Goal: Information Seeking & Learning: Learn about a topic

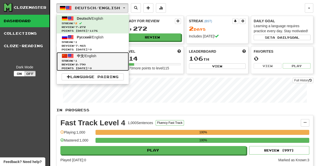
click at [100, 56] on link "中文 / English Streak: 1 Review: 2,790 Points today: 0" at bounding box center [93, 61] width 72 height 19
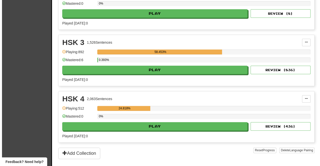
scroll to position [300, 0]
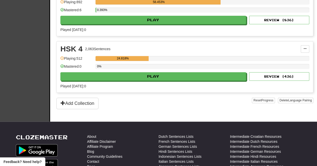
click at [150, 80] on div "HSK 4 2,063 Sentences Manage Sentences Unpin from Dashboard Playing: 512 24.818…" at bounding box center [185, 67] width 256 height 51
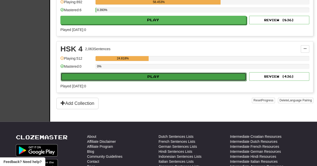
click at [152, 74] on button "Play" at bounding box center [153, 77] width 185 height 9
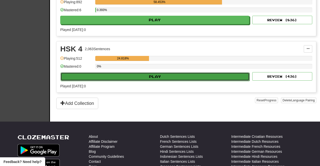
select select "**"
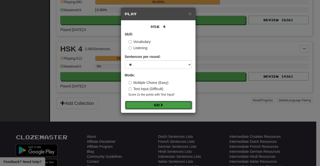
click at [165, 109] on button "Go" at bounding box center [158, 105] width 67 height 9
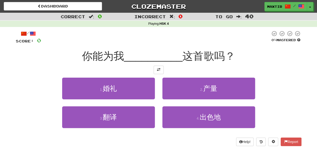
click at [41, 110] on div "3 . 翻译 4 . 出色地" at bounding box center [158, 121] width 300 height 29
click at [157, 68] on span at bounding box center [159, 70] width 4 height 4
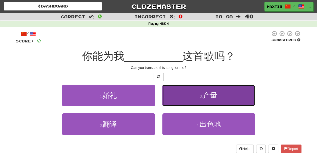
click at [185, 98] on button "2 . 产量" at bounding box center [208, 96] width 93 height 22
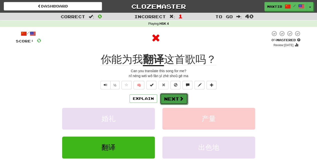
click at [175, 98] on button "Next" at bounding box center [174, 99] width 28 height 12
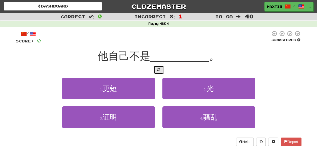
click at [158, 70] on span at bounding box center [159, 70] width 4 height 4
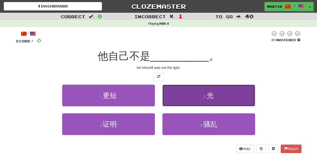
click at [203, 104] on button "2 . 光" at bounding box center [208, 96] width 93 height 22
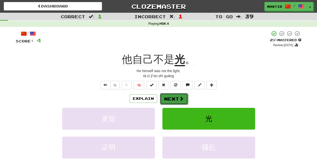
click at [177, 102] on button "Next" at bounding box center [174, 99] width 28 height 12
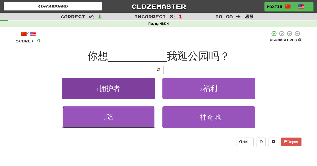
click at [145, 119] on button "3 . 陪" at bounding box center [108, 118] width 93 height 22
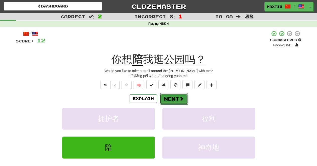
click at [175, 97] on button "Next" at bounding box center [174, 99] width 28 height 12
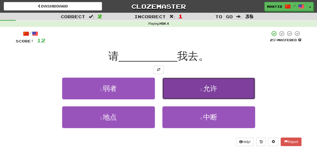
click at [184, 88] on button "2 . 允许" at bounding box center [208, 89] width 93 height 22
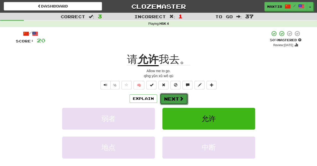
click at [175, 97] on button "Next" at bounding box center [174, 99] width 28 height 12
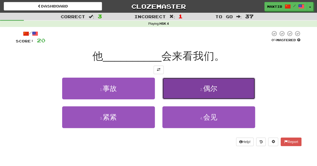
click at [192, 93] on button "2 . 偶尔" at bounding box center [208, 89] width 93 height 22
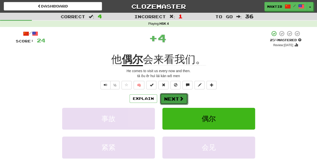
click at [180, 103] on button "Next" at bounding box center [174, 99] width 28 height 12
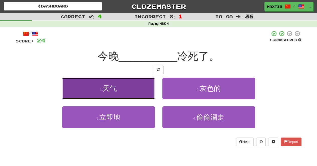
click at [130, 91] on button "1 . 天气" at bounding box center [108, 89] width 93 height 22
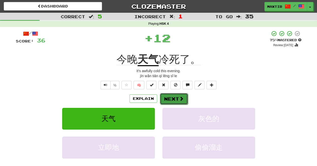
click at [174, 99] on button "Next" at bounding box center [174, 99] width 28 height 12
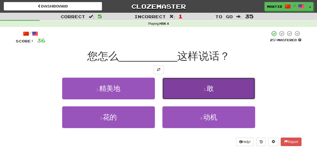
click at [189, 91] on button "2 . 敢" at bounding box center [208, 89] width 93 height 22
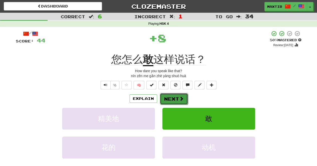
click at [170, 99] on button "Next" at bounding box center [174, 99] width 28 height 12
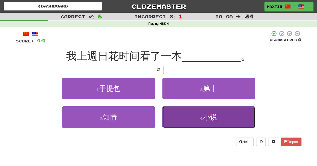
click at [172, 116] on button "4 . 小说" at bounding box center [208, 118] width 93 height 22
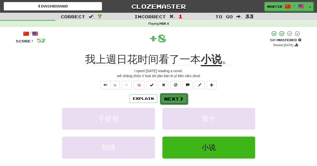
click at [169, 97] on button "Next" at bounding box center [174, 99] width 28 height 12
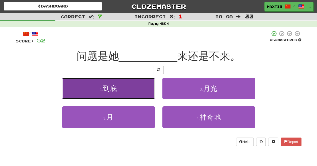
click at [137, 89] on button "1 . 到底" at bounding box center [108, 89] width 93 height 22
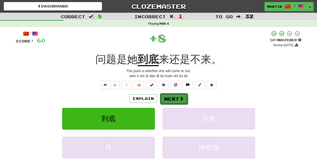
click at [173, 96] on button "Next" at bounding box center [174, 99] width 28 height 12
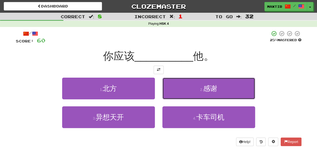
click at [197, 92] on button "2 . 感谢" at bounding box center [208, 89] width 93 height 22
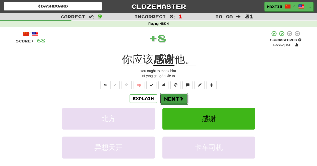
click at [175, 94] on button "Next" at bounding box center [174, 99] width 28 height 12
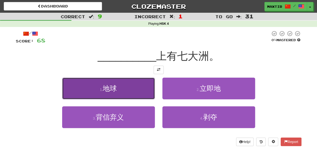
click at [136, 89] on button "1 . 地球" at bounding box center [108, 89] width 93 height 22
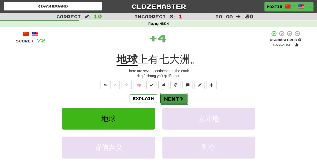
click at [175, 98] on button "Next" at bounding box center [174, 99] width 28 height 12
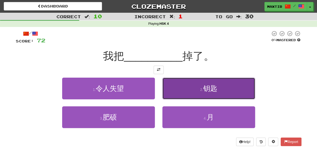
click at [184, 94] on button "2 . 钥匙" at bounding box center [208, 89] width 93 height 22
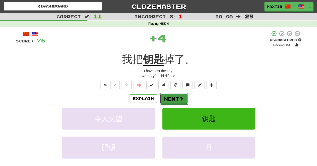
click at [179, 94] on button "Next" at bounding box center [174, 99] width 28 height 12
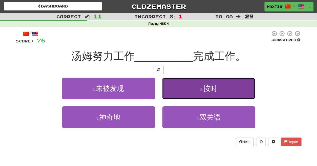
click at [179, 90] on button "2 . 按时" at bounding box center [208, 89] width 93 height 22
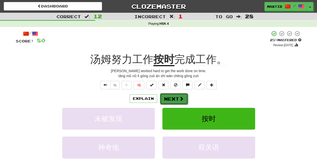
click at [170, 98] on button "Next" at bounding box center [174, 99] width 28 height 12
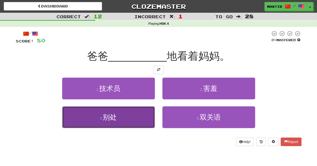
click at [147, 112] on button "3 . 别处" at bounding box center [108, 118] width 93 height 22
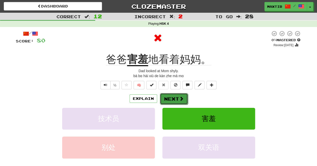
click at [170, 101] on button "Next" at bounding box center [174, 99] width 28 height 12
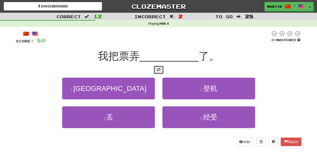
click at [159, 71] on span at bounding box center [159, 70] width 4 height 4
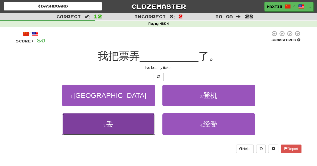
click at [126, 127] on button "3 . 丢" at bounding box center [108, 125] width 93 height 22
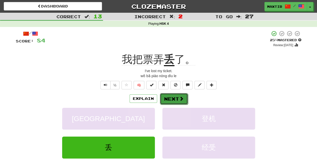
click at [168, 99] on button "Next" at bounding box center [174, 99] width 28 height 12
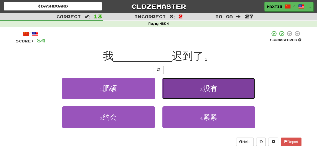
click at [180, 97] on button "2 . 没有" at bounding box center [208, 89] width 93 height 22
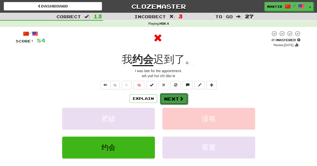
click at [178, 101] on button "Next" at bounding box center [174, 99] width 28 height 12
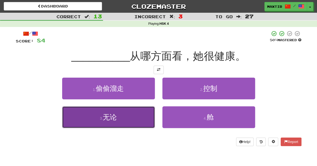
click at [128, 116] on button "3 . 无论" at bounding box center [108, 118] width 93 height 22
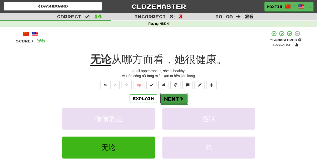
click at [173, 101] on button "Next" at bounding box center [174, 99] width 28 height 12
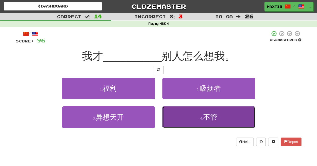
click at [185, 120] on button "4 . 不管" at bounding box center [208, 118] width 93 height 22
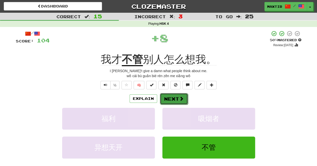
click at [173, 97] on button "Next" at bounding box center [174, 99] width 28 height 12
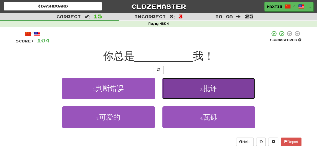
click at [175, 93] on button "2 . 批评" at bounding box center [208, 89] width 93 height 22
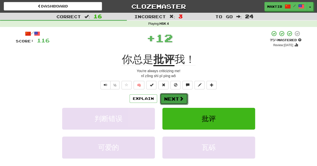
click at [165, 96] on button "Next" at bounding box center [174, 99] width 28 height 12
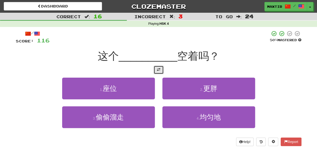
click at [160, 71] on span at bounding box center [159, 70] width 4 height 4
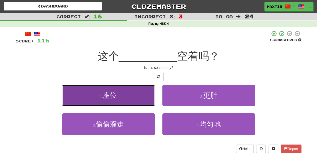
click at [130, 98] on button "1 . 座位" at bounding box center [108, 96] width 93 height 22
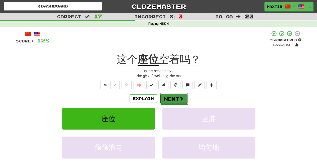
click at [174, 95] on button "Next" at bounding box center [174, 99] width 28 height 12
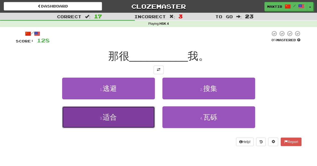
click at [132, 114] on button "3 . 适合" at bounding box center [108, 118] width 93 height 22
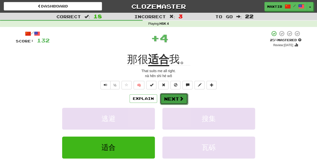
click at [175, 94] on button "Next" at bounding box center [174, 99] width 28 height 12
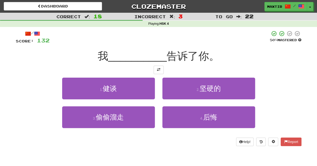
click at [160, 65] on div "/ Score: 132 50 % Mastered 我 __________ 告诉了你。 1 . 健谈 2 . 坚硬的 3 . 偷偷溜走 4 . 后悔 He…" at bounding box center [158, 89] width 285 height 116
click at [158, 69] on span at bounding box center [159, 70] width 4 height 4
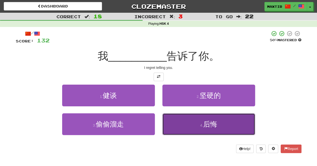
click at [185, 115] on button "4 . 后悔" at bounding box center [208, 125] width 93 height 22
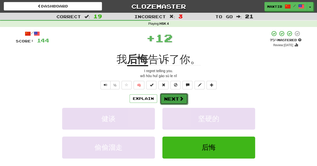
click at [176, 99] on button "Next" at bounding box center [174, 99] width 28 height 12
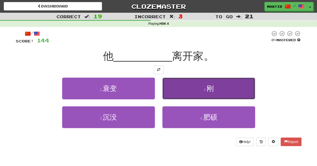
click at [191, 87] on button "2 . 刚" at bounding box center [208, 89] width 93 height 22
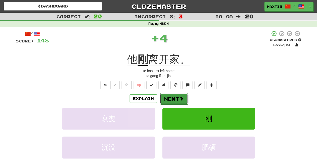
click at [171, 100] on button "Next" at bounding box center [174, 99] width 28 height 12
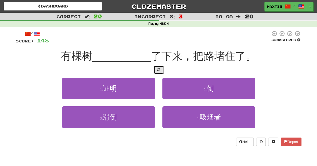
click at [160, 69] on button at bounding box center [158, 70] width 10 height 9
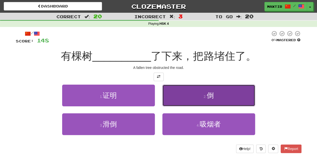
click at [193, 94] on button "2 . 倒" at bounding box center [208, 96] width 93 height 22
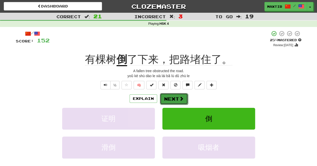
click at [170, 95] on button "Next" at bounding box center [174, 99] width 28 height 12
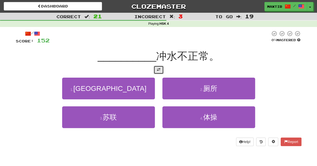
click at [155, 71] on button at bounding box center [158, 70] width 10 height 9
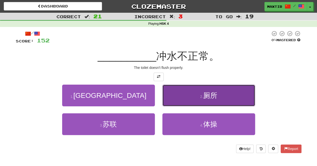
click at [182, 98] on button "2 . 厕所" at bounding box center [208, 96] width 93 height 22
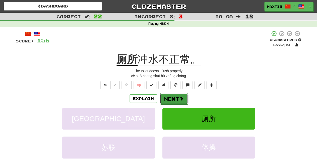
click at [180, 97] on span at bounding box center [181, 99] width 5 height 5
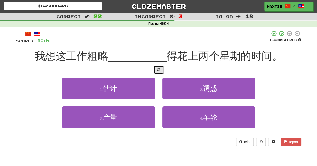
click at [159, 68] on span at bounding box center [159, 70] width 4 height 4
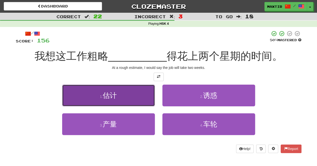
click at [115, 94] on span "估计" at bounding box center [110, 96] width 14 height 8
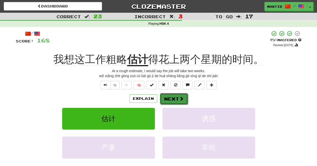
click at [176, 100] on button "Next" at bounding box center [174, 99] width 28 height 12
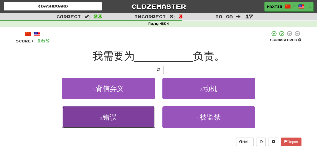
click at [124, 119] on button "3 . 错误" at bounding box center [108, 118] width 93 height 22
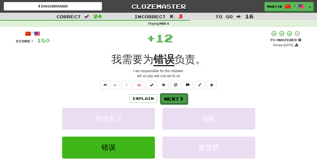
click at [171, 100] on button "Next" at bounding box center [174, 99] width 28 height 12
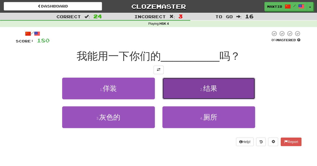
click at [181, 94] on button "2 . 结果" at bounding box center [208, 89] width 93 height 22
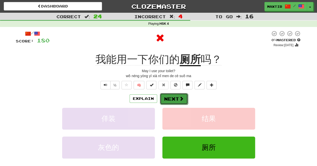
click at [178, 102] on button "Next" at bounding box center [174, 99] width 28 height 12
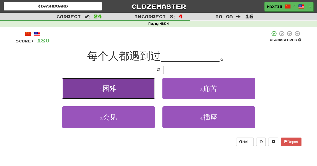
click at [147, 89] on button "1 . 困难" at bounding box center [108, 89] width 93 height 22
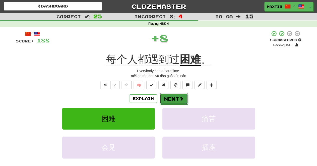
click at [171, 98] on button "Next" at bounding box center [174, 99] width 28 height 12
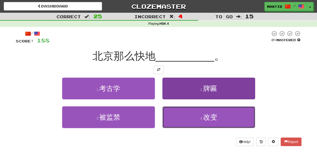
drag, startPoint x: 200, startPoint y: 116, endPoint x: 189, endPoint y: 110, distance: 12.7
click at [200, 117] on small "4 ." at bounding box center [201, 119] width 3 height 4
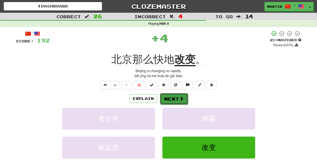
click at [177, 94] on button "Next" at bounding box center [174, 99] width 28 height 12
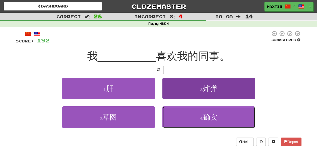
drag, startPoint x: 179, startPoint y: 116, endPoint x: 176, endPoint y: 114, distance: 3.5
click at [179, 116] on button "4 . 确实" at bounding box center [208, 118] width 93 height 22
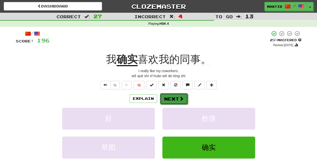
click at [183, 101] on button "Next" at bounding box center [174, 99] width 28 height 12
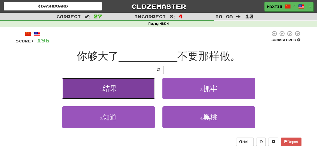
click at [136, 87] on button "1 . 结果" at bounding box center [108, 89] width 93 height 22
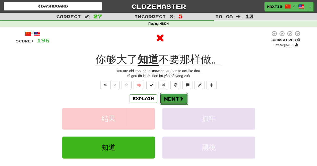
click at [171, 103] on button "Next" at bounding box center [174, 99] width 28 height 12
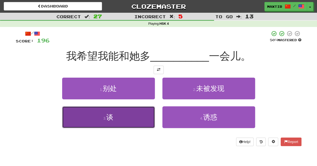
click at [130, 113] on button "3 . 谈" at bounding box center [108, 118] width 93 height 22
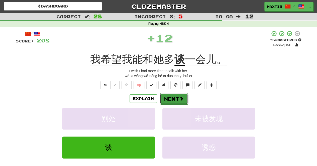
click at [163, 98] on button "Next" at bounding box center [174, 99] width 28 height 12
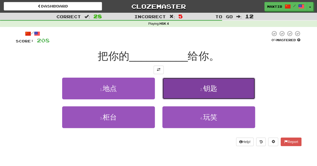
click at [189, 89] on button "2 . 钥匙" at bounding box center [208, 89] width 93 height 22
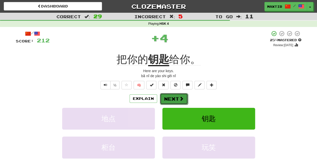
click at [170, 97] on button "Next" at bounding box center [174, 99] width 28 height 12
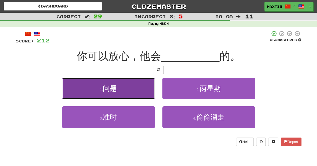
click at [134, 90] on button "1 . 问题" at bounding box center [108, 89] width 93 height 22
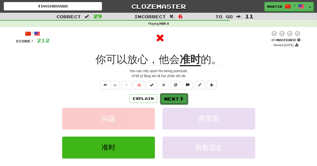
click at [169, 99] on button "Next" at bounding box center [174, 99] width 28 height 12
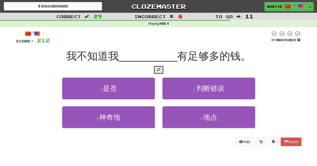
click at [160, 68] on button at bounding box center [158, 70] width 10 height 9
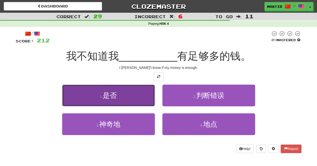
click at [133, 103] on button "1 . 是否" at bounding box center [108, 96] width 93 height 22
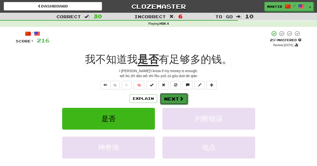
click at [171, 100] on button "Next" at bounding box center [174, 99] width 28 height 12
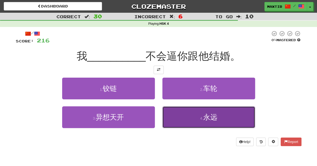
click at [181, 113] on button "4 . 永远" at bounding box center [208, 118] width 93 height 22
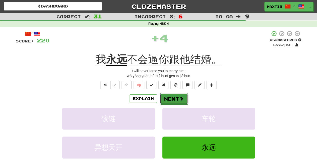
click at [174, 98] on button "Next" at bounding box center [174, 99] width 28 height 12
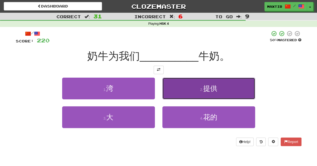
click at [187, 92] on button "2 . 提供" at bounding box center [208, 89] width 93 height 22
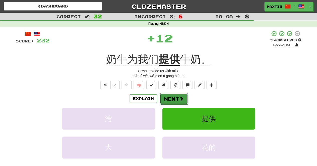
click at [171, 101] on button "Next" at bounding box center [174, 99] width 28 height 12
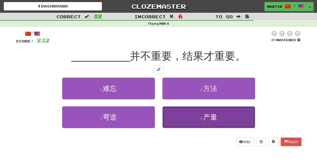
click at [177, 114] on button "4 . 产量" at bounding box center [208, 118] width 93 height 22
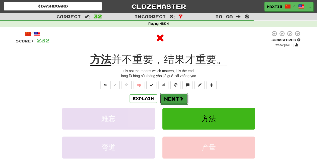
click at [170, 97] on button "Next" at bounding box center [174, 99] width 28 height 12
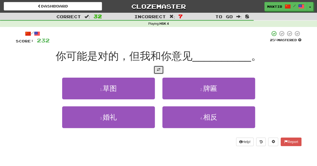
click at [157, 69] on span at bounding box center [159, 70] width 4 height 4
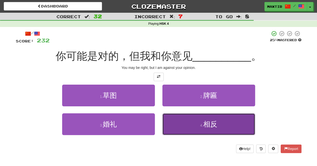
click at [188, 125] on button "4 . 相反" at bounding box center [208, 125] width 93 height 22
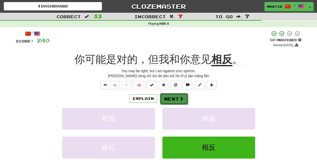
click at [174, 102] on button "Next" at bounding box center [174, 99] width 28 height 12
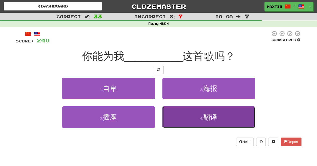
click at [186, 116] on button "4 . 翻译" at bounding box center [208, 118] width 93 height 22
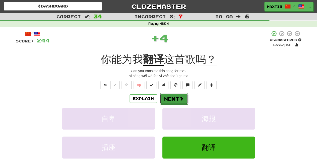
click at [179, 99] on span at bounding box center [181, 99] width 5 height 5
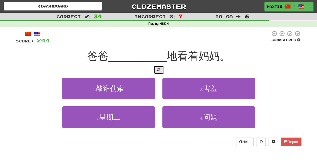
click at [159, 68] on span at bounding box center [159, 70] width 4 height 4
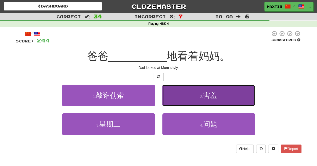
click at [192, 102] on button "2 . 害羞" at bounding box center [208, 96] width 93 height 22
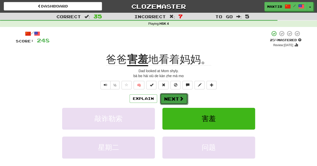
click at [181, 102] on button "Next" at bounding box center [174, 99] width 28 height 12
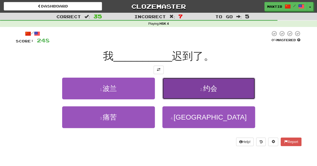
click at [183, 90] on button "2 . 约会" at bounding box center [208, 89] width 93 height 22
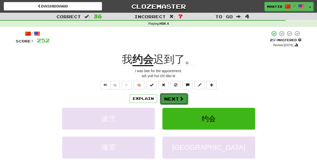
click at [179, 96] on button "Next" at bounding box center [174, 99] width 28 height 12
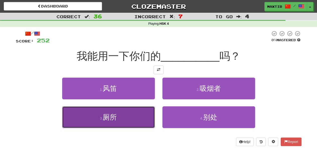
click at [130, 119] on button "3 . 厕所" at bounding box center [108, 118] width 93 height 22
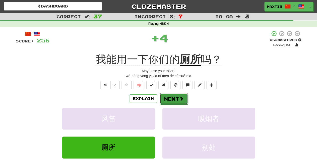
click at [172, 101] on button "Next" at bounding box center [174, 99] width 28 height 12
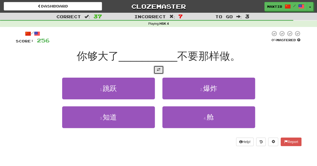
click at [154, 72] on button at bounding box center [158, 70] width 10 height 9
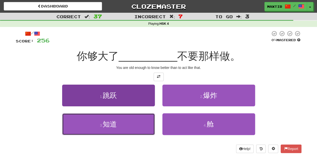
click at [128, 124] on button "3 . 知道" at bounding box center [108, 125] width 93 height 22
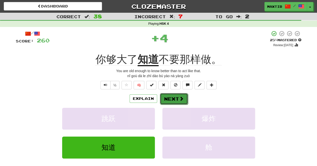
click at [172, 102] on button "Next" at bounding box center [174, 99] width 28 height 12
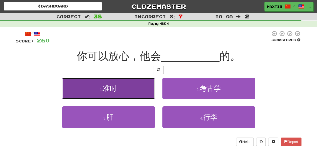
click at [126, 90] on button "1 . 准时" at bounding box center [108, 89] width 93 height 22
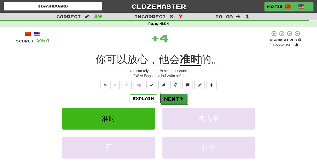
click at [174, 97] on button "Next" at bounding box center [174, 99] width 28 height 12
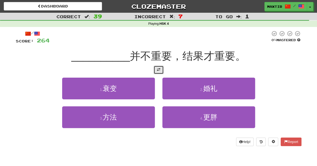
click at [156, 68] on button at bounding box center [158, 70] width 10 height 9
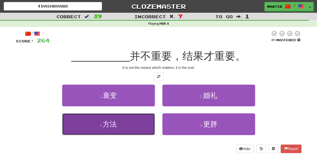
click at [144, 117] on button "3 . 方法" at bounding box center [108, 125] width 93 height 22
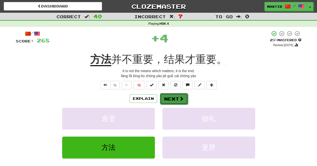
click at [170, 99] on button "Next" at bounding box center [174, 99] width 28 height 12
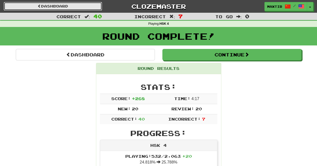
click at [81, 4] on link "Dashboard" at bounding box center [53, 6] width 98 height 9
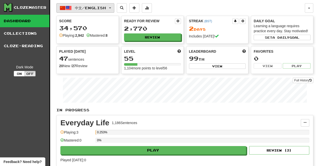
click at [114, 11] on button "中文 / English" at bounding box center [85, 8] width 58 height 10
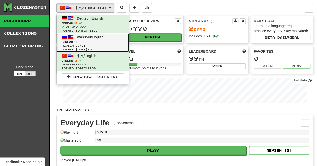
click at [100, 41] on span "Streak: 1" at bounding box center [93, 42] width 62 height 4
